Goal: Check status: Check status

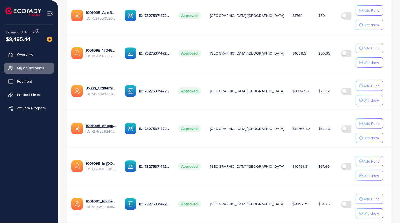
scroll to position [170, 0]
click at [102, 124] on link "1001095_Shopping Center" at bounding box center [101, 124] width 30 height 5
click at [98, 161] on link "1001095_in [DOMAIN_NAME]_1681150971525" at bounding box center [101, 162] width 30 height 5
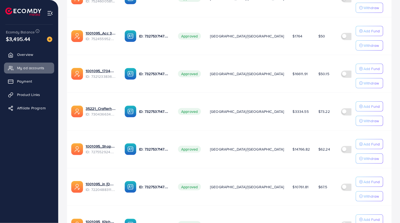
scroll to position [152, 0]
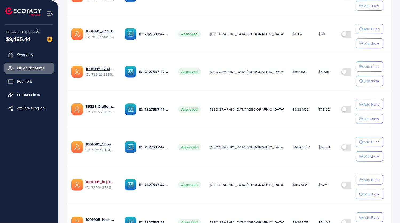
click at [102, 180] on link "1001095_in [DOMAIN_NAME]_1681150971525" at bounding box center [101, 181] width 30 height 5
click at [98, 142] on link "1001095_Shopping Center" at bounding box center [101, 143] width 30 height 5
click at [104, 144] on link "1001095_Shopping Center" at bounding box center [101, 143] width 30 height 5
click at [105, 106] on link "35221_Crafterhide ad_1700680330947" at bounding box center [101, 106] width 30 height 5
click at [100, 144] on link "1001095_Shopping Center" at bounding box center [101, 143] width 30 height 5
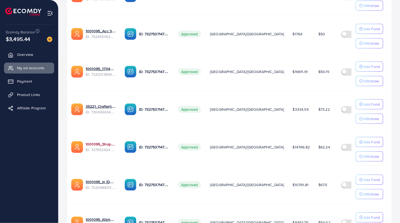
click at [109, 143] on link "1001095_Shopping Center" at bounding box center [101, 143] width 30 height 5
click at [109, 180] on link "1001095_in [DOMAIN_NAME]_1681150971525" at bounding box center [101, 181] width 30 height 5
click at [100, 181] on link "1001095_in [DOMAIN_NAME]_1681150971525" at bounding box center [101, 181] width 30 height 5
click at [101, 180] on link "1001095_in [DOMAIN_NAME]_1681150971525" at bounding box center [101, 181] width 30 height 5
click at [99, 179] on link "1001095_in [DOMAIN_NAME]_1681150971525" at bounding box center [101, 181] width 30 height 5
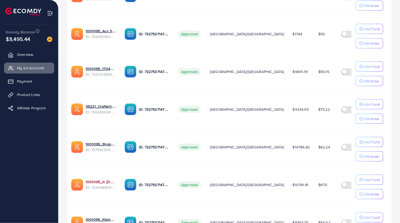
click at [98, 180] on link "1001095_in [DOMAIN_NAME]_1681150971525" at bounding box center [101, 181] width 30 height 5
click at [100, 181] on link "1001095_in [DOMAIN_NAME]_1681150971525" at bounding box center [101, 181] width 30 height 5
click at [100, 180] on link "1001095_in [DOMAIN_NAME]_1681150971525" at bounding box center [101, 181] width 30 height 5
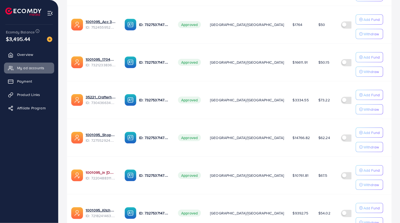
scroll to position [161, 0]
click at [101, 134] on link "1001095_Shopping Center" at bounding box center [101, 134] width 30 height 5
click at [100, 172] on link "1001095_in [DOMAIN_NAME]_1681150971525" at bounding box center [101, 172] width 30 height 5
click at [97, 97] on link "35221_Crafterhide ad_1700680330947" at bounding box center [101, 96] width 30 height 5
click at [103, 97] on link "35221_Crafterhide ad_1700680330947" at bounding box center [101, 96] width 30 height 5
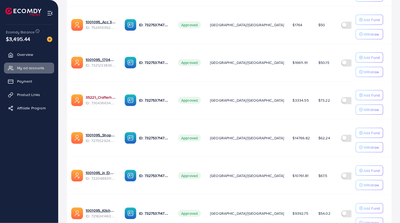
click at [99, 94] on link "35221_Crafterhide ad_1700680330947" at bounding box center [101, 96] width 30 height 5
click at [98, 171] on link "1001095_in [DOMAIN_NAME]_1681150971525" at bounding box center [101, 172] width 30 height 5
click at [101, 132] on link "1001095_Shopping Center" at bounding box center [101, 134] width 30 height 5
click at [101, 133] on link "1001095_Shopping Center" at bounding box center [101, 134] width 30 height 5
click at [97, 134] on link "1001095_Shopping Center" at bounding box center [101, 134] width 30 height 5
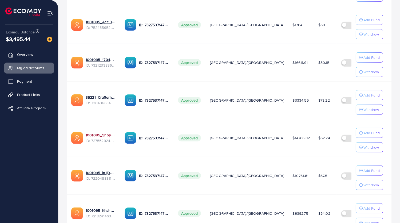
click at [102, 134] on link "1001095_Shopping Center" at bounding box center [101, 134] width 30 height 5
click at [100, 133] on link "1001095_Shopping Center" at bounding box center [101, 134] width 30 height 5
click at [106, 133] on link "1001095_Shopping Center" at bounding box center [101, 134] width 30 height 5
click at [101, 135] on link "1001095_Shopping Center" at bounding box center [101, 134] width 30 height 5
click at [107, 132] on link "1001095_Shopping Center" at bounding box center [101, 134] width 30 height 5
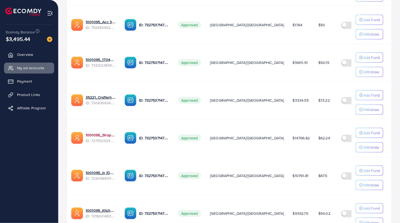
click at [101, 135] on link "1001095_Shopping Center" at bounding box center [101, 134] width 30 height 5
click at [100, 135] on link "1001095_Shopping Center" at bounding box center [101, 134] width 30 height 5
click at [106, 135] on link "1001095_Shopping Center" at bounding box center [101, 134] width 30 height 5
click at [100, 132] on link "1001095_Shopping Center" at bounding box center [101, 134] width 30 height 5
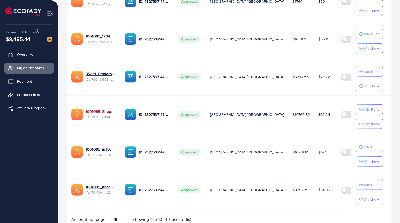
scroll to position [206, 0]
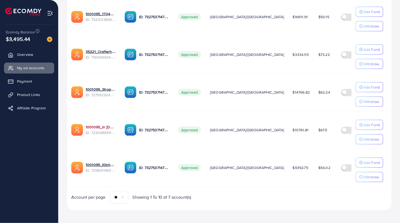
click at [104, 125] on link "1001095_in [DOMAIN_NAME]_1681150971525" at bounding box center [101, 126] width 30 height 5
click at [101, 125] on link "1001095_in [DOMAIN_NAME]_1681150971525" at bounding box center [101, 126] width 30 height 5
click at [101, 88] on link "1001095_Shopping Center" at bounding box center [101, 88] width 30 height 5
click at [98, 88] on link "1001095_Shopping Center" at bounding box center [101, 88] width 30 height 5
click at [100, 130] on span "ID: 7220488311670947841" at bounding box center [101, 132] width 30 height 5
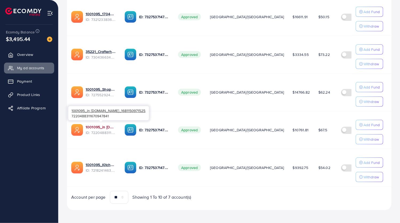
click at [101, 126] on link "1001095_in [DOMAIN_NAME]_1681150971525" at bounding box center [101, 126] width 30 height 5
click at [99, 86] on link "1001095_Shopping Center" at bounding box center [101, 88] width 30 height 5
click at [108, 88] on link "1001095_Shopping Center" at bounding box center [101, 88] width 30 height 5
click at [105, 126] on link "1001095_in [DOMAIN_NAME]_1681150971525" at bounding box center [101, 126] width 30 height 5
click at [99, 126] on link "1001095_in [DOMAIN_NAME]_1681150971525" at bounding box center [101, 126] width 30 height 5
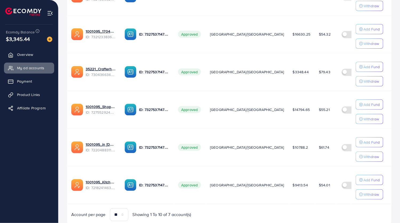
scroll to position [189, 0]
click at [98, 104] on link "1001095_Shopping Center" at bounding box center [101, 106] width 30 height 5
click at [95, 144] on link "1001095_in [DOMAIN_NAME]_1681150971525" at bounding box center [101, 143] width 30 height 5
click at [98, 105] on link "1001095_Shopping Center" at bounding box center [101, 106] width 30 height 5
